Goal: Find contact information: Find contact information

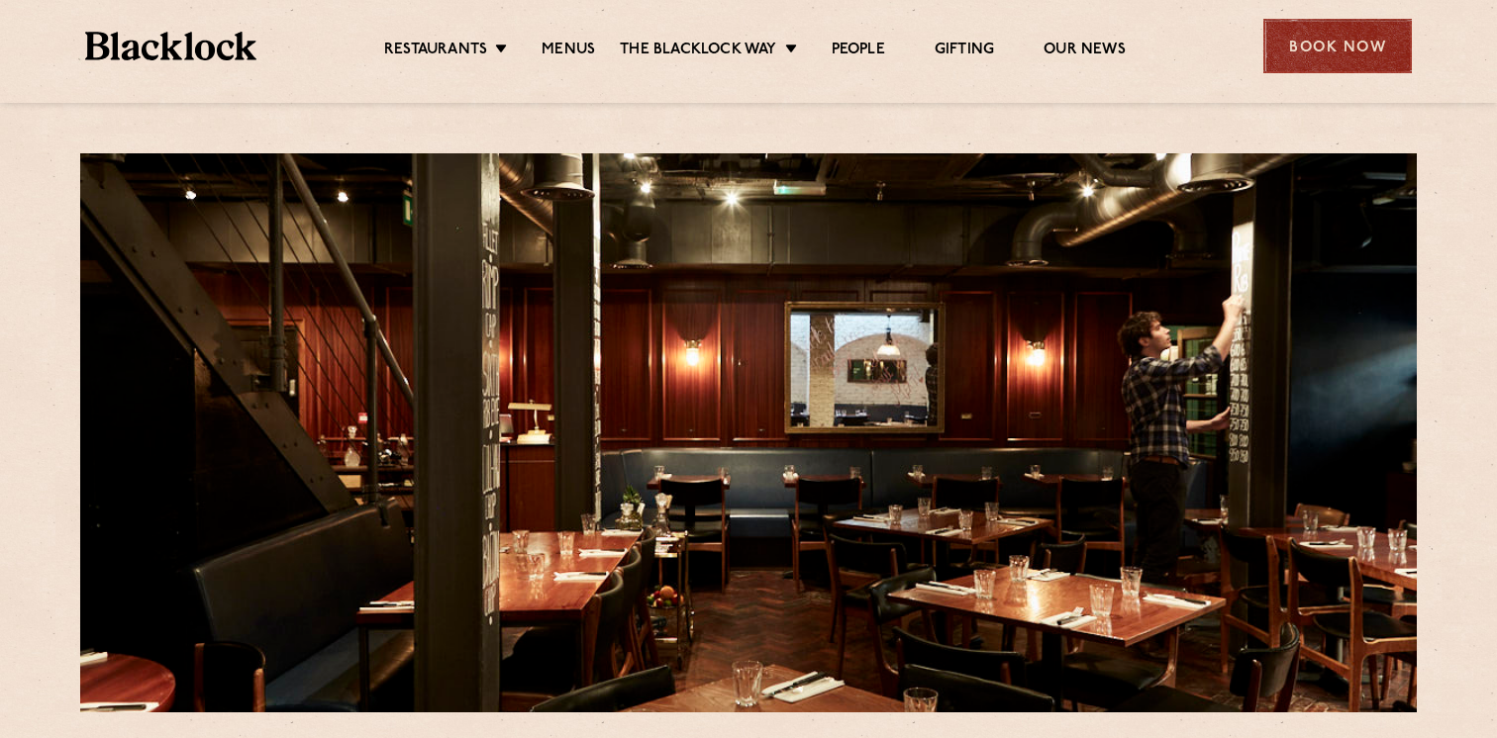
click at [1306, 60] on div "Book Now" at bounding box center [1337, 46] width 148 height 54
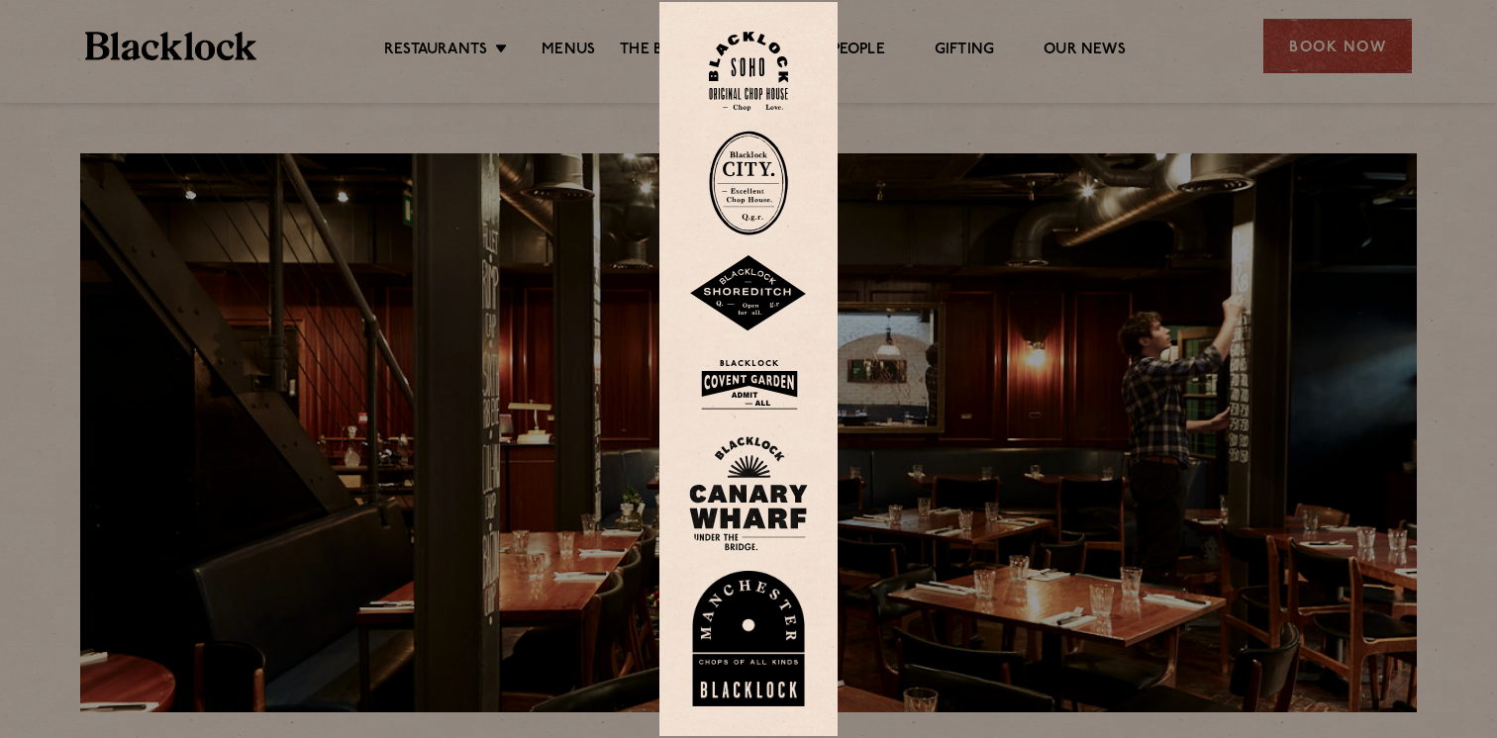
click at [761, 91] on img at bounding box center [748, 72] width 79 height 80
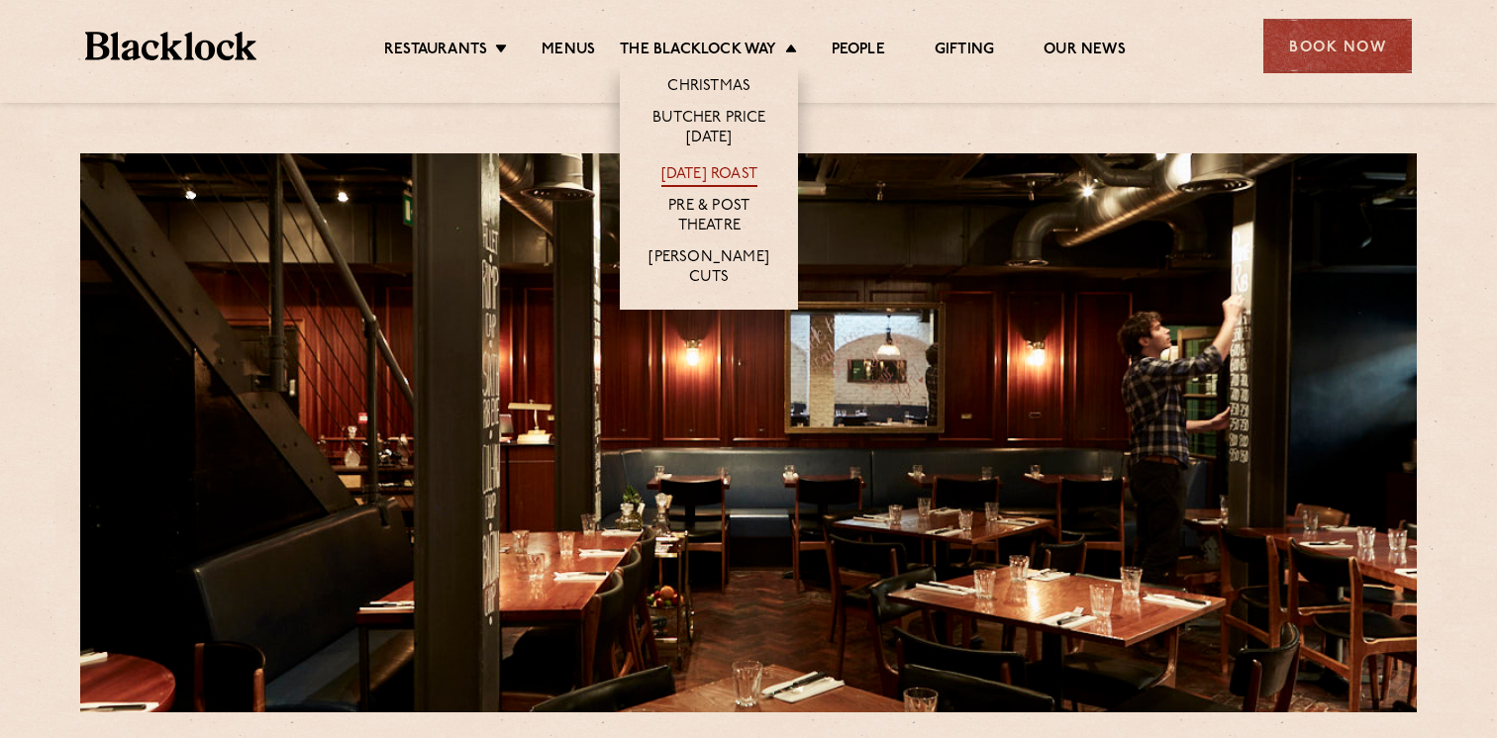
click at [712, 171] on link "[DATE] Roast" at bounding box center [709, 176] width 96 height 22
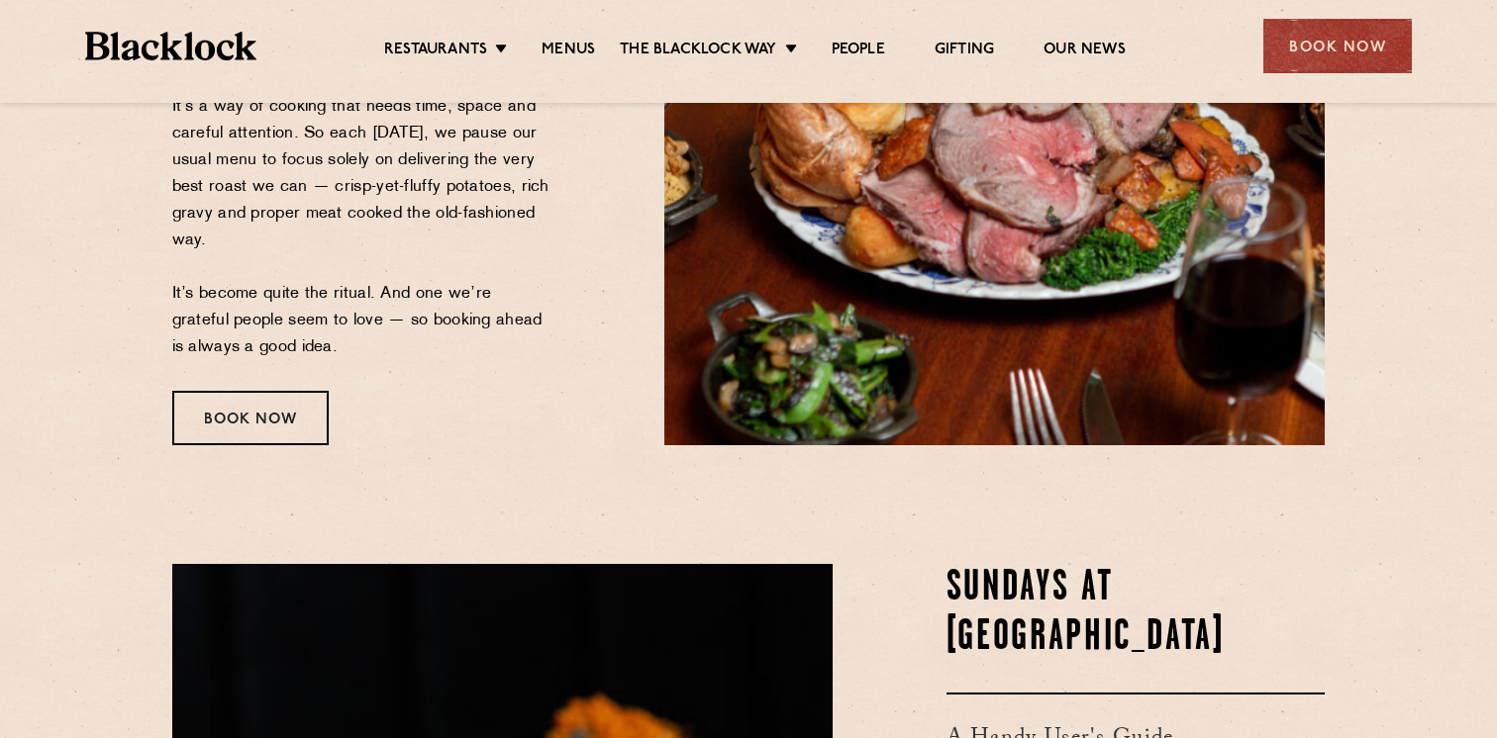
scroll to position [515, 0]
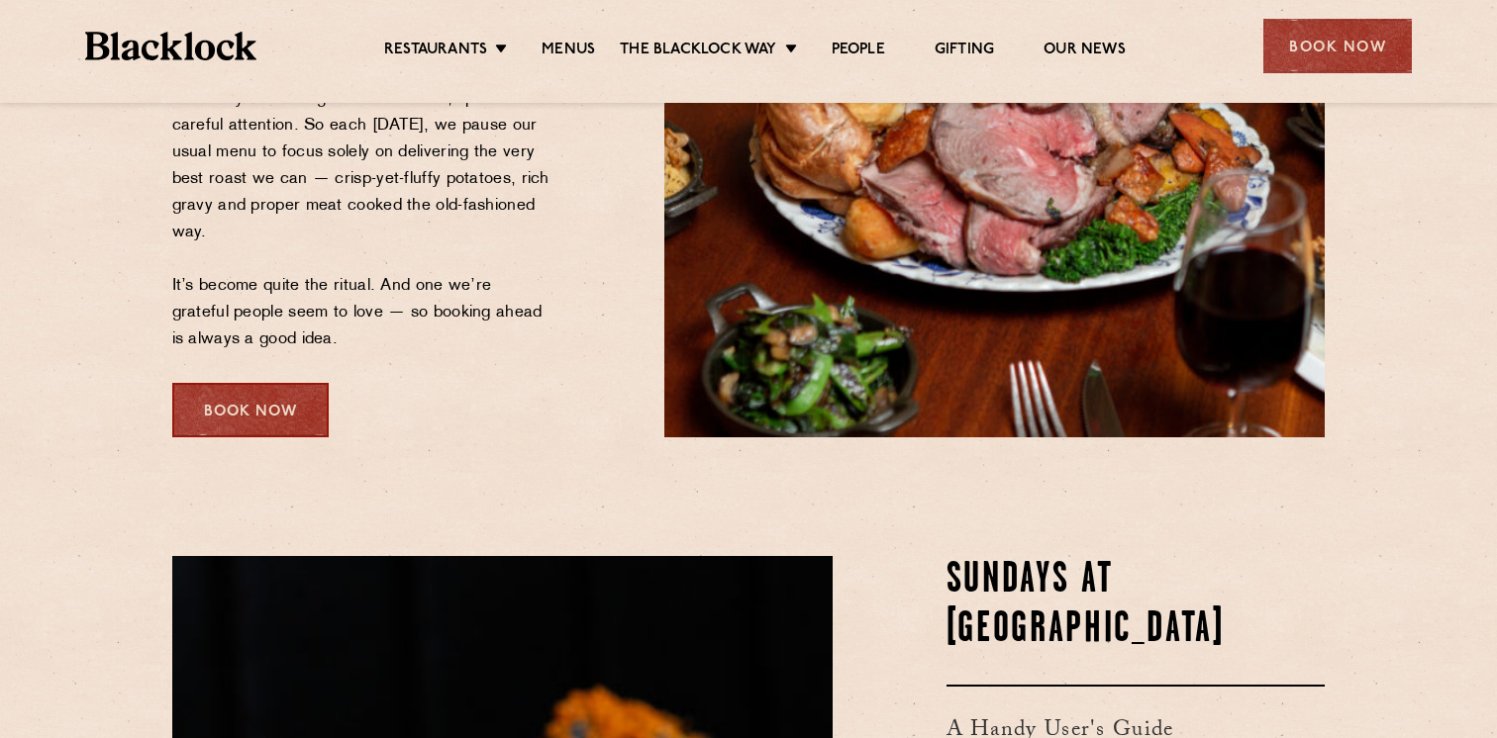
click at [297, 426] on div "Book Now" at bounding box center [250, 410] width 156 height 54
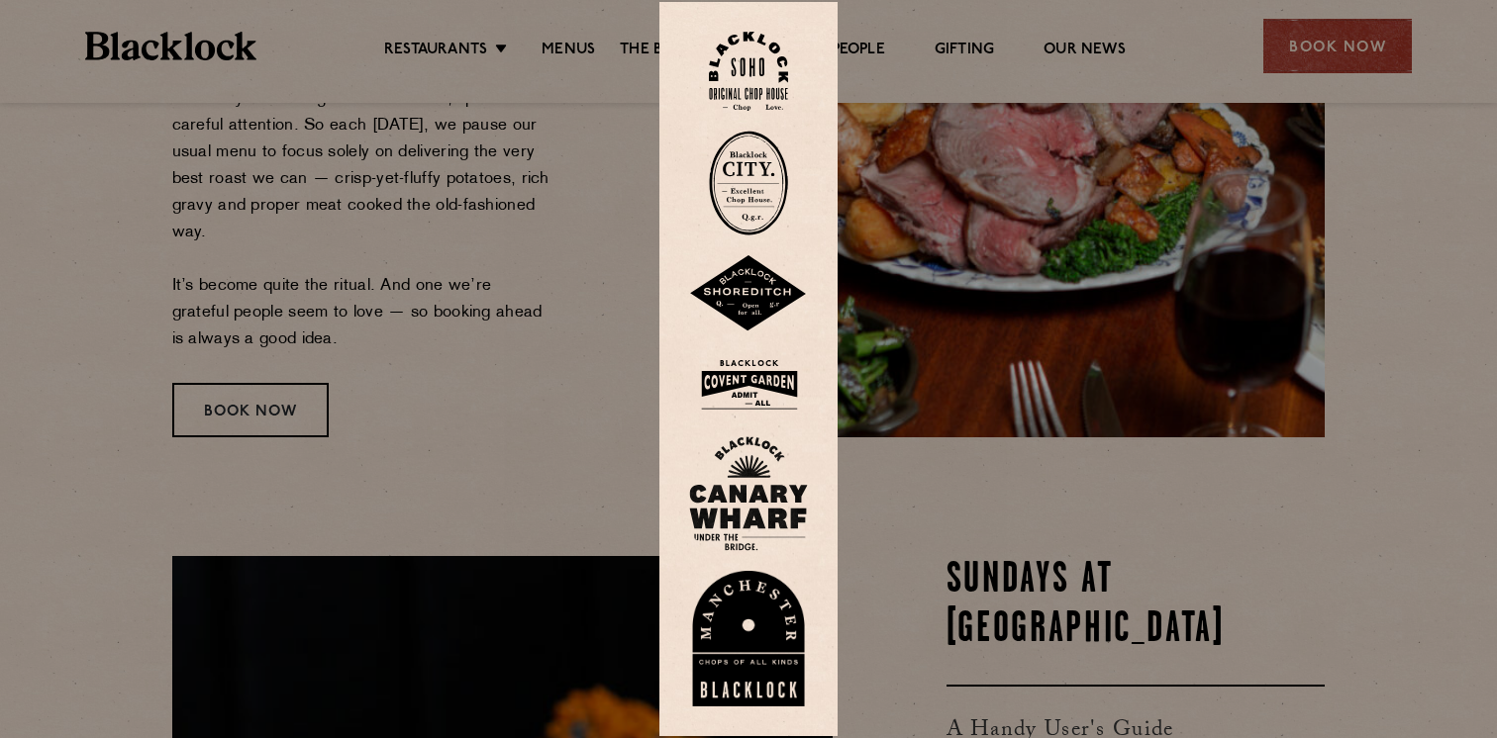
click at [745, 82] on img at bounding box center [748, 72] width 79 height 80
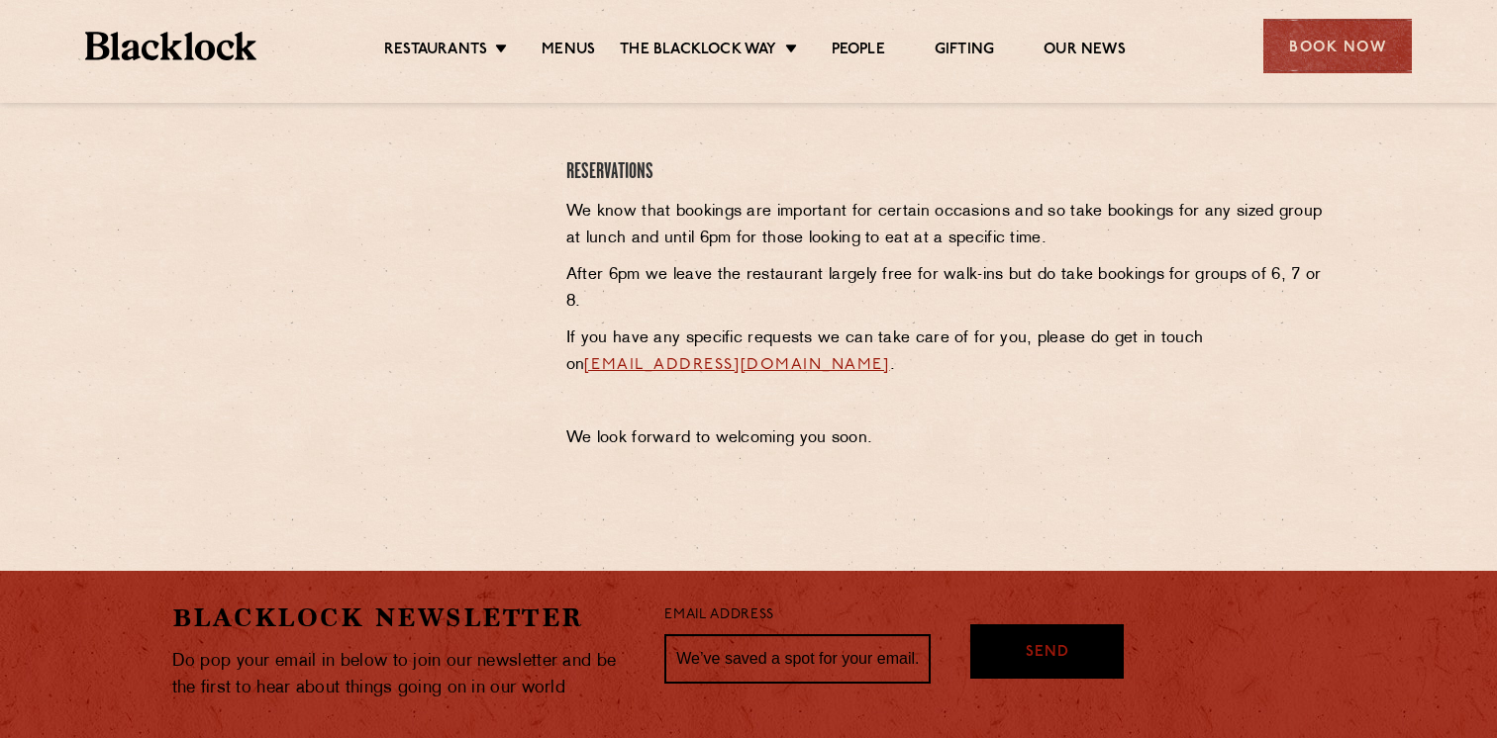
scroll to position [848, 0]
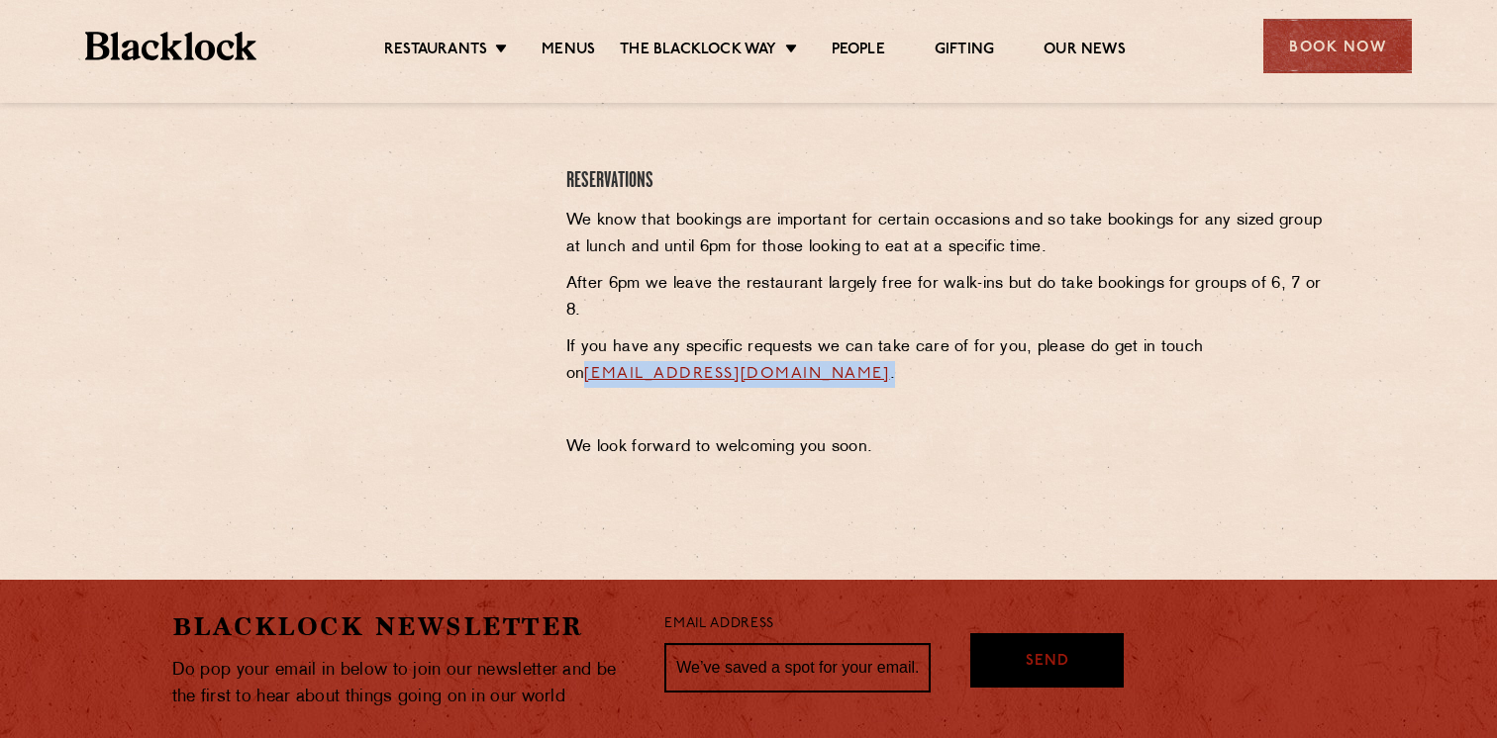
drag, startPoint x: 934, startPoint y: 371, endPoint x: 566, endPoint y: 371, distance: 368.2
click at [566, 371] on p "If you have any specific requests we can take care of for you, please do get in…" at bounding box center [945, 361] width 759 height 53
click at [978, 356] on p "If you have any specific requests we can take care of for you, please do get in…" at bounding box center [945, 361] width 759 height 53
drag, startPoint x: 915, startPoint y: 374, endPoint x: 562, endPoint y: 373, distance: 352.4
click at [562, 373] on div "Soho Reservations Walk-Ins Walk-ins are always warmly welcome. Do pop in and we…" at bounding box center [945, 197] width 789 height 547
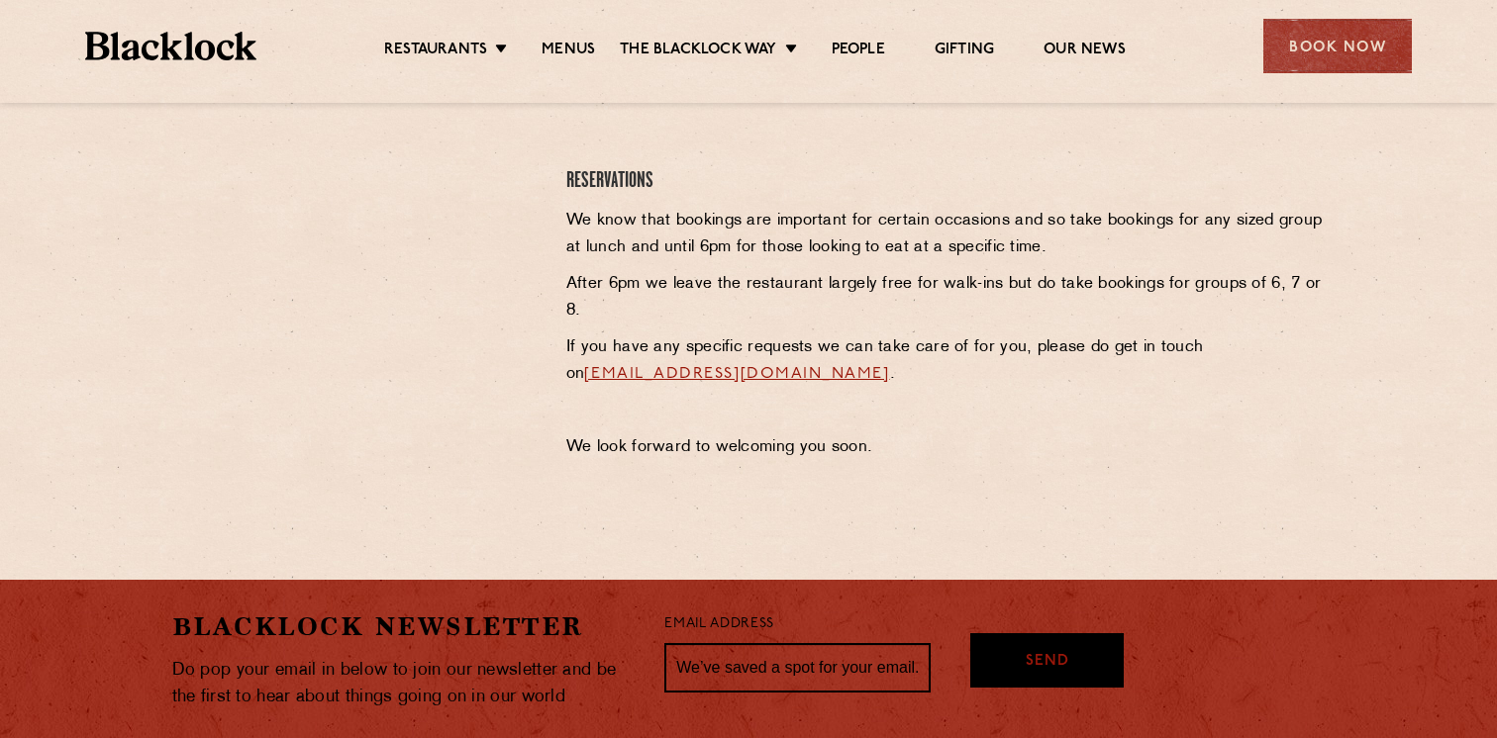
copy link "sohoreservations@theblacklock.com"
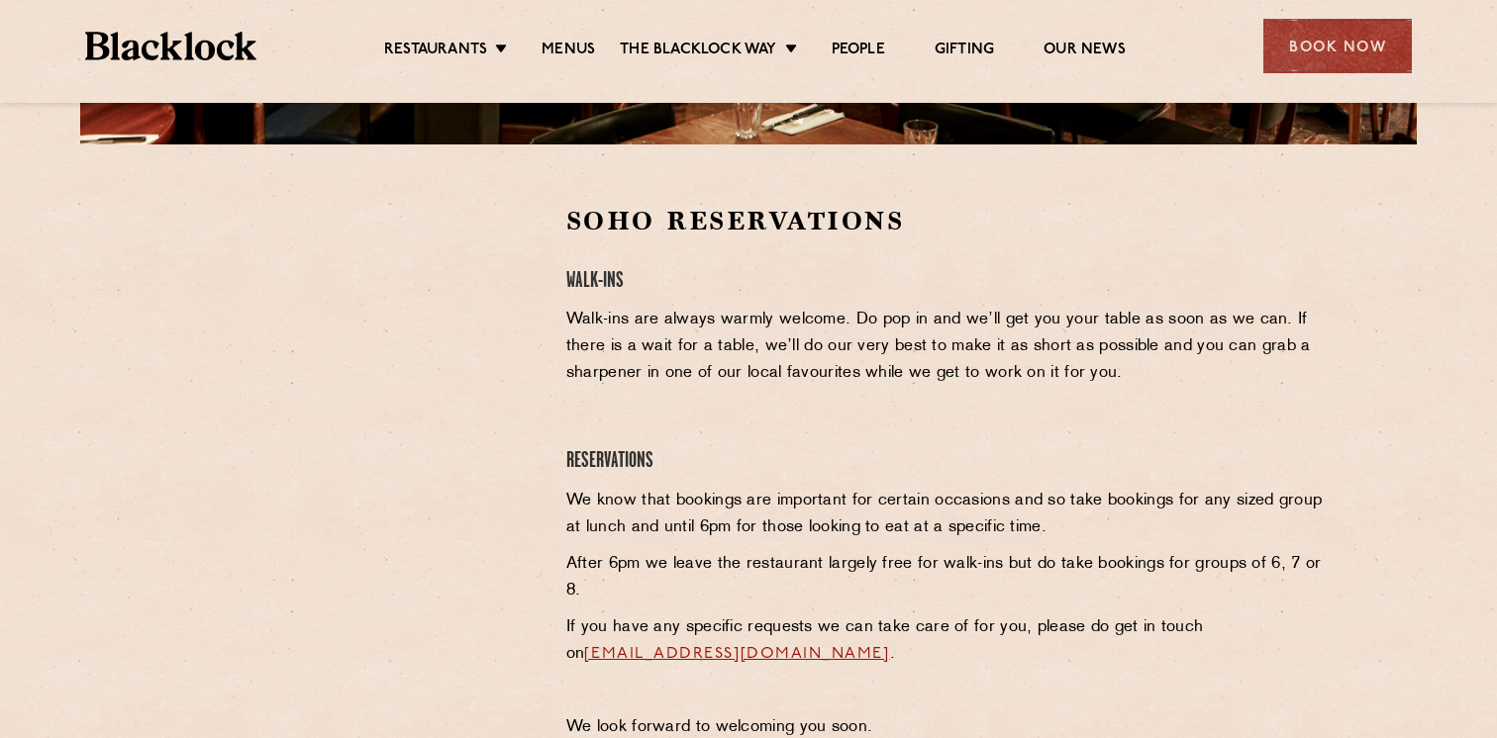
scroll to position [0, 0]
